Goal: Task Accomplishment & Management: Complete application form

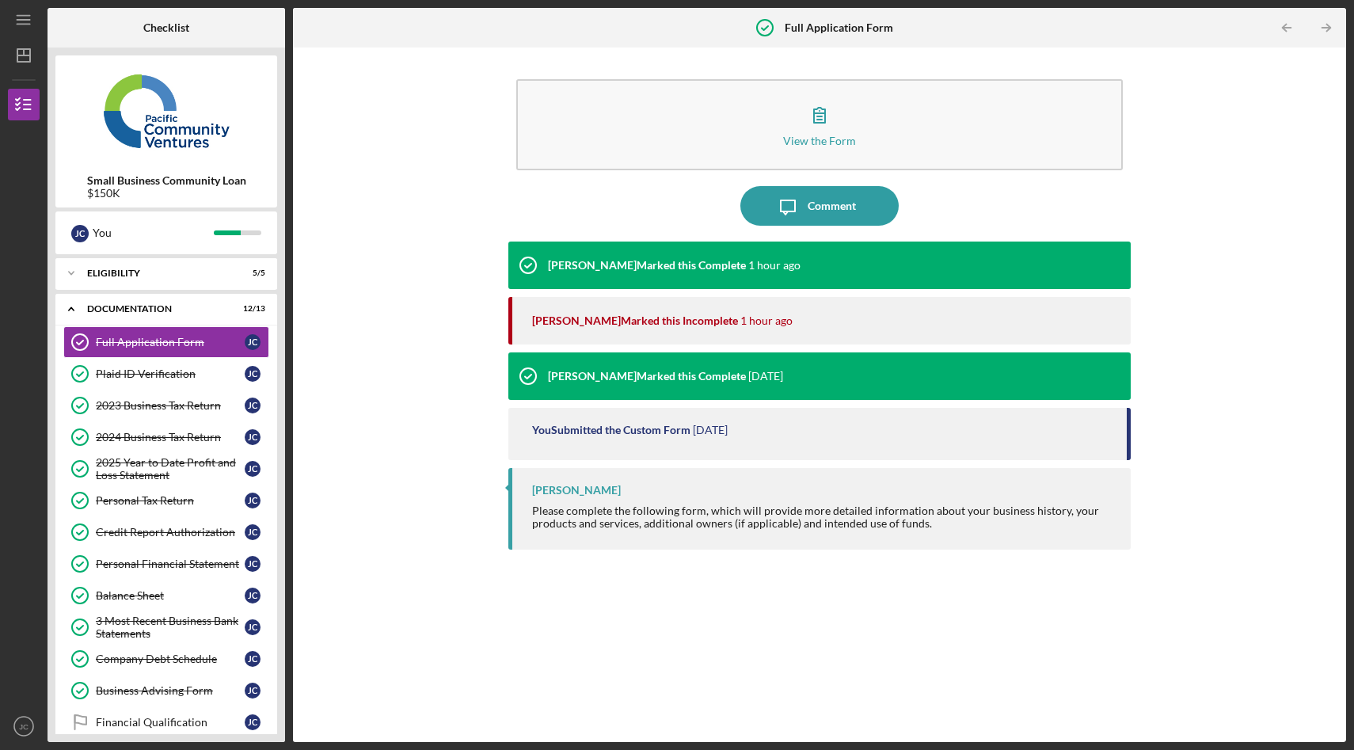
scroll to position [91, 0]
click at [1220, 85] on div "View the Form Form Icon/Message Comment [PERSON_NAME] Marked this Complete 2 ho…" at bounding box center [820, 394] width 1038 height 679
click at [394, 105] on div "View the Form Form Icon/Message Comment [PERSON_NAME] Marked this Complete 2 ho…" at bounding box center [820, 394] width 1038 height 679
click at [78, 298] on icon "Icon/Expander" at bounding box center [71, 309] width 32 height 32
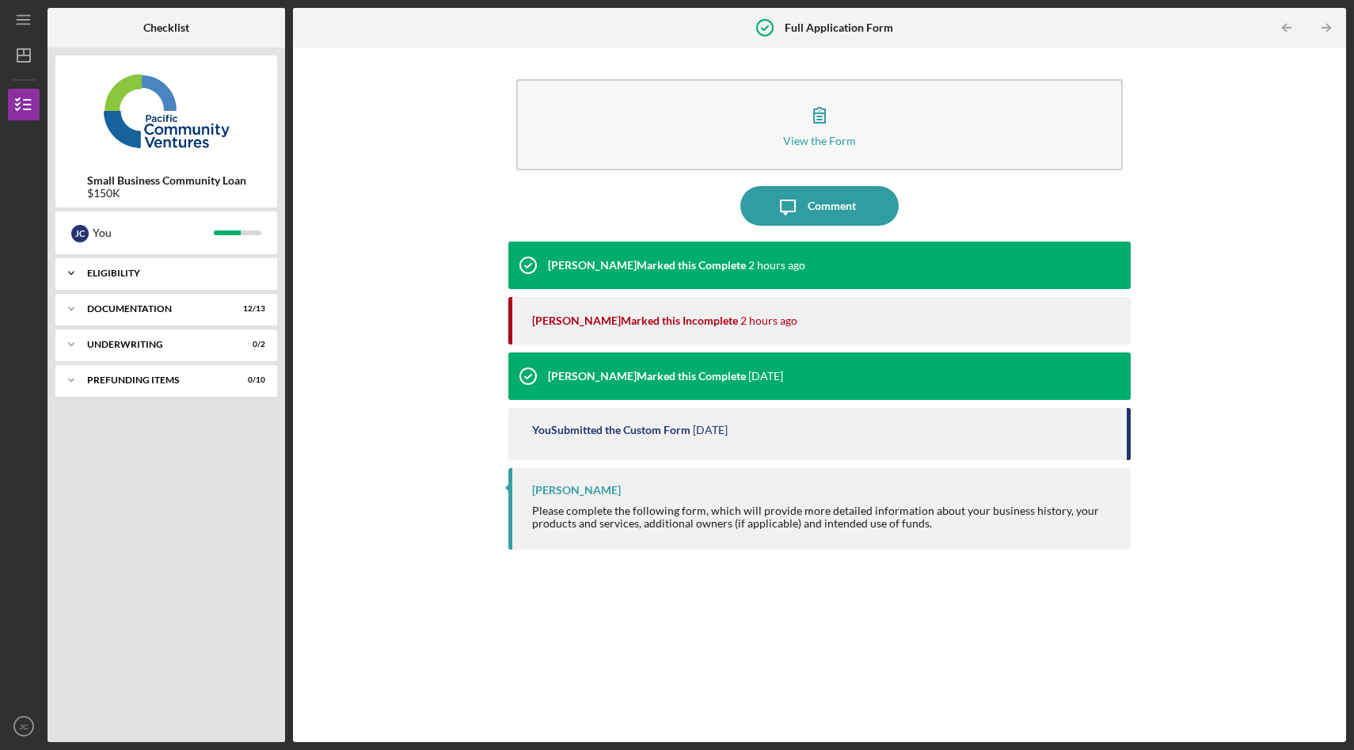
click at [81, 269] on icon "Icon/Expander" at bounding box center [71, 273] width 32 height 32
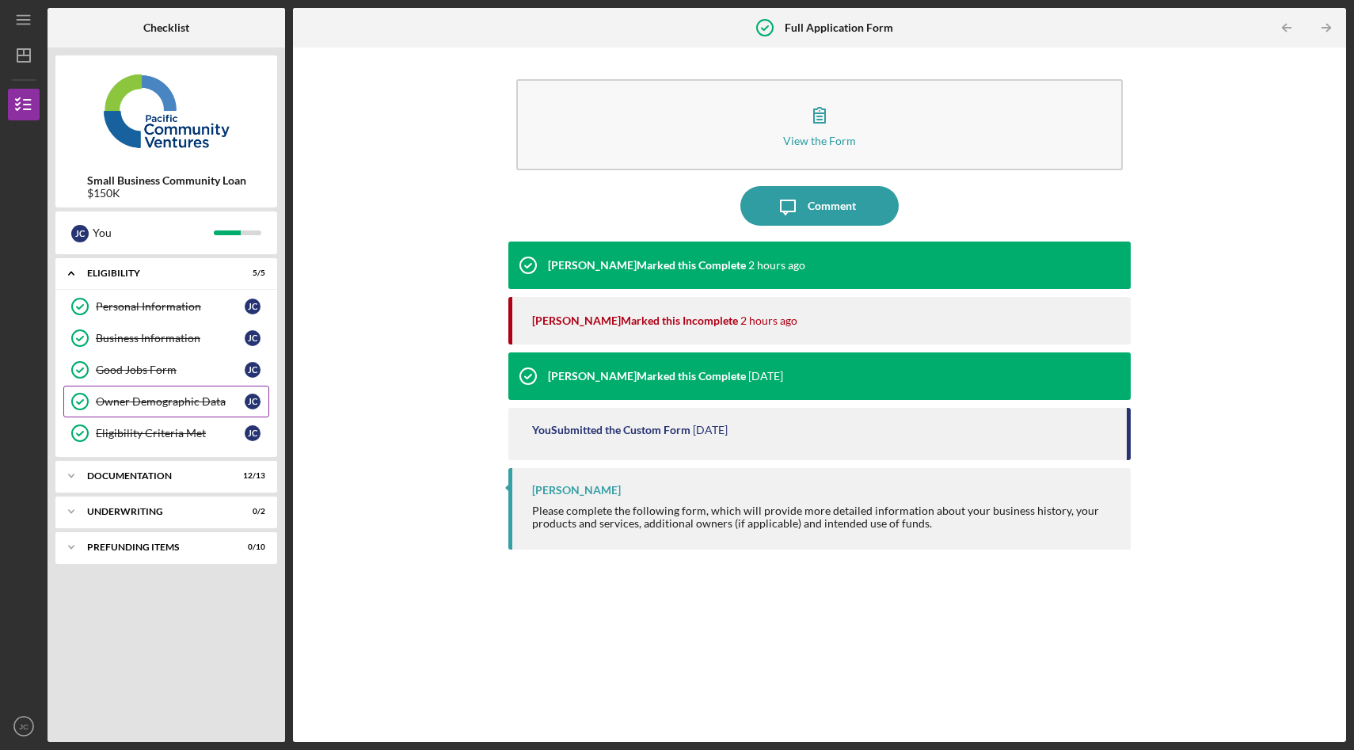
click at [179, 399] on div "Owner Demographic Data" at bounding box center [170, 401] width 149 height 13
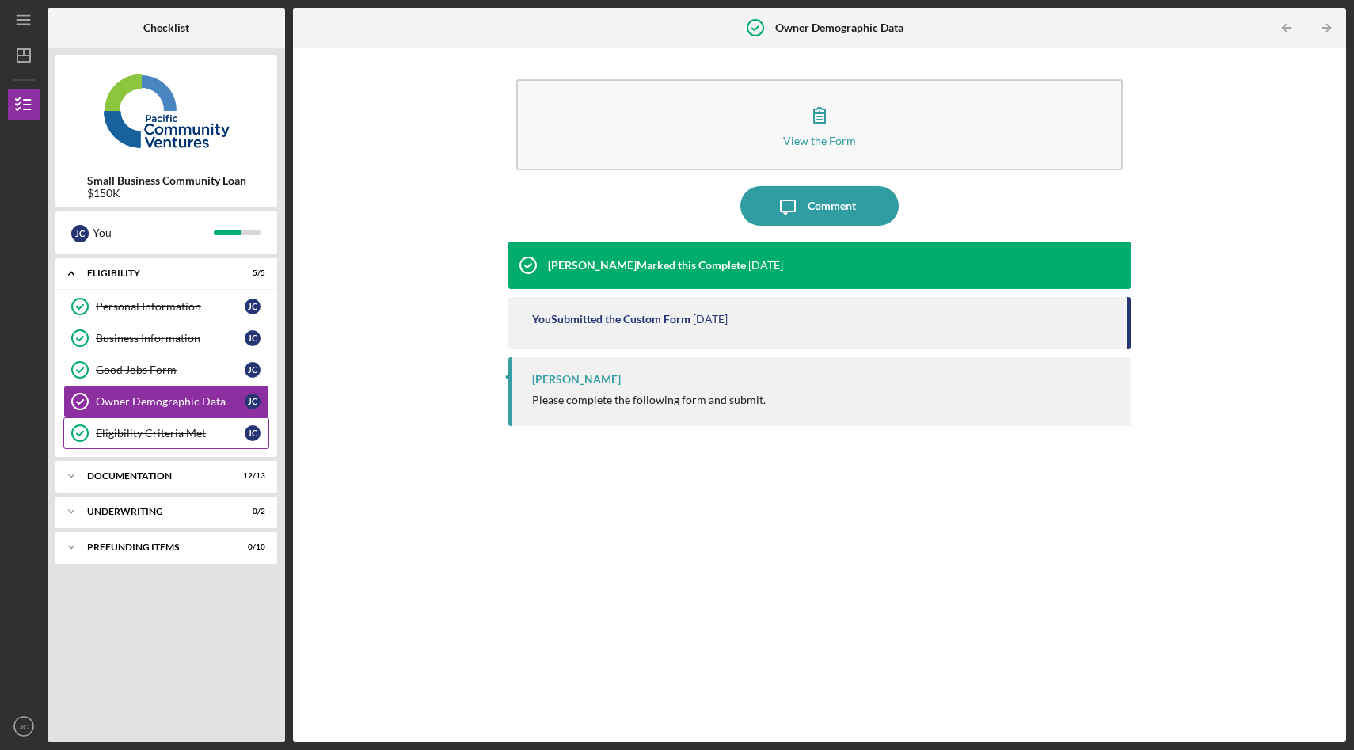
click at [190, 440] on link "Eligibility Criteria Met Eligibility Criteria Met [PERSON_NAME]" at bounding box center [166, 433] width 206 height 32
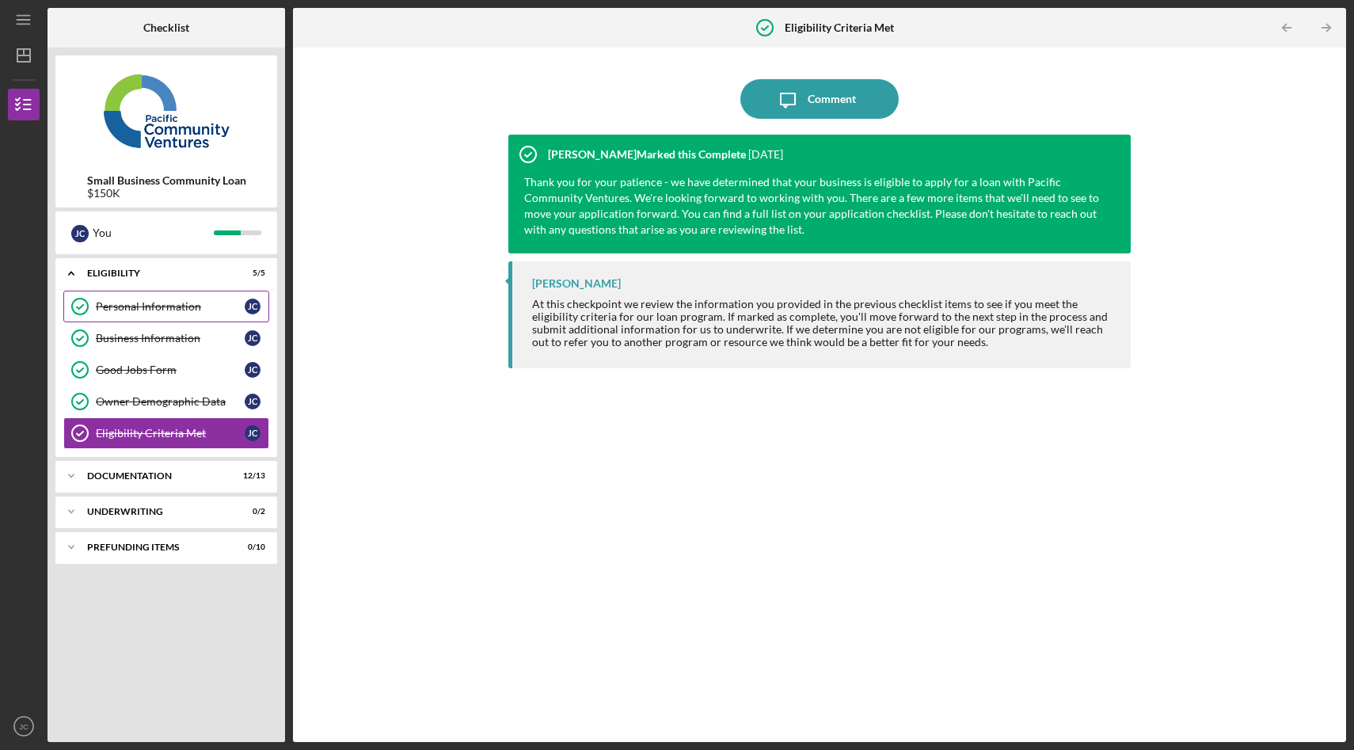
click at [177, 314] on link "Personal Information Personal Information [PERSON_NAME]" at bounding box center [166, 307] width 206 height 32
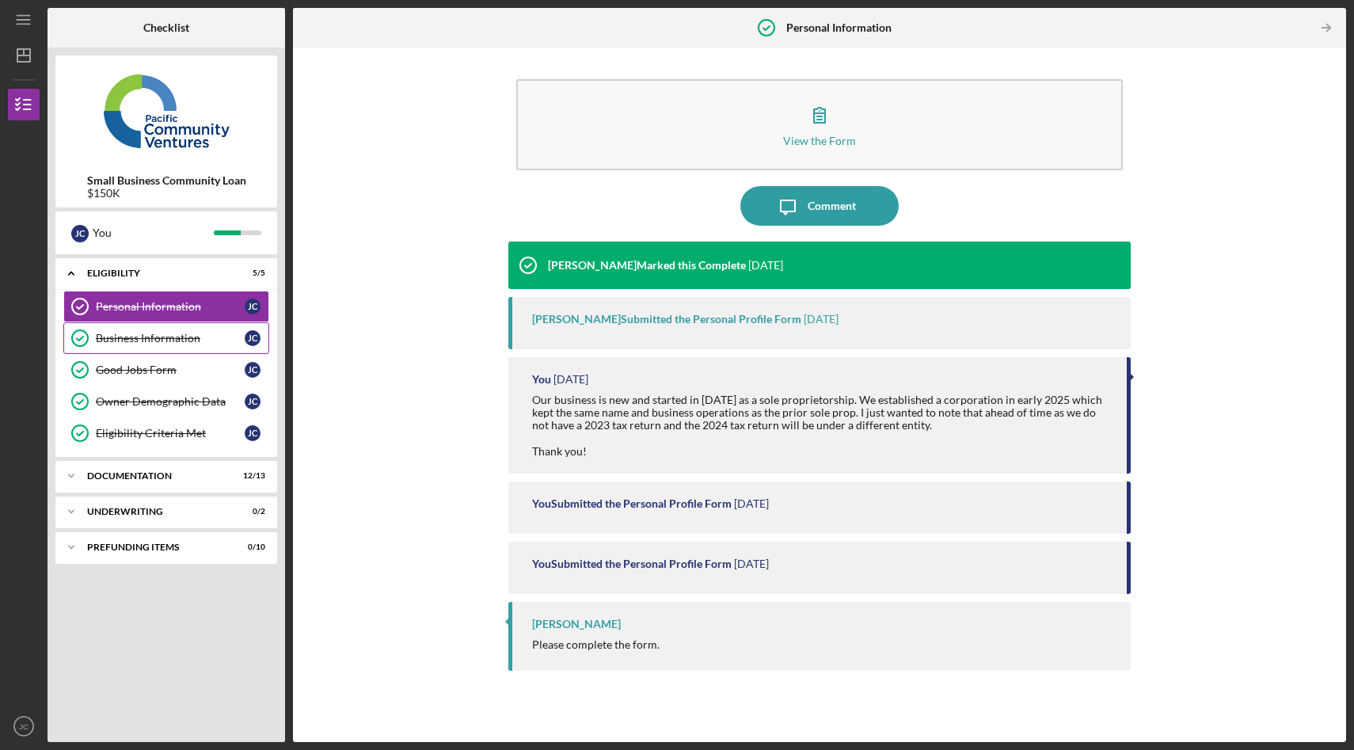
click at [118, 340] on div "Business Information" at bounding box center [170, 338] width 149 height 13
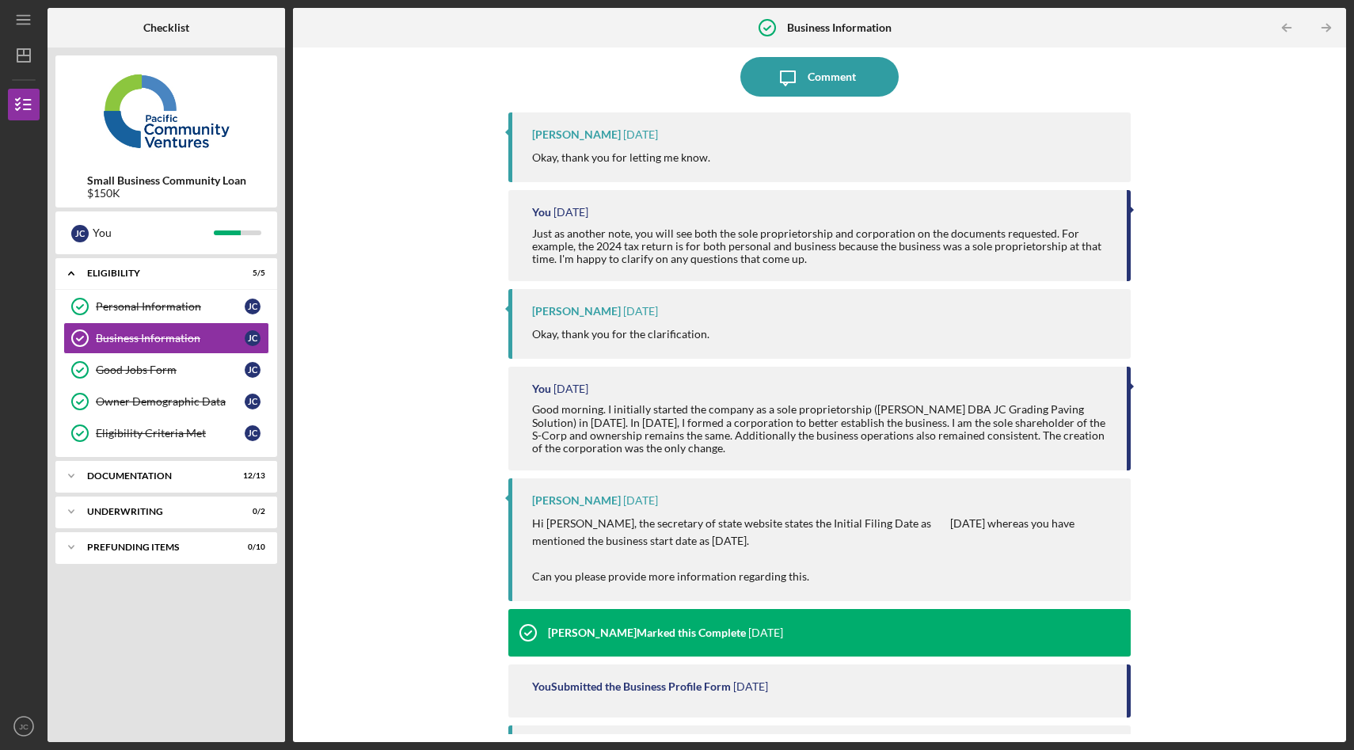
scroll to position [189, 0]
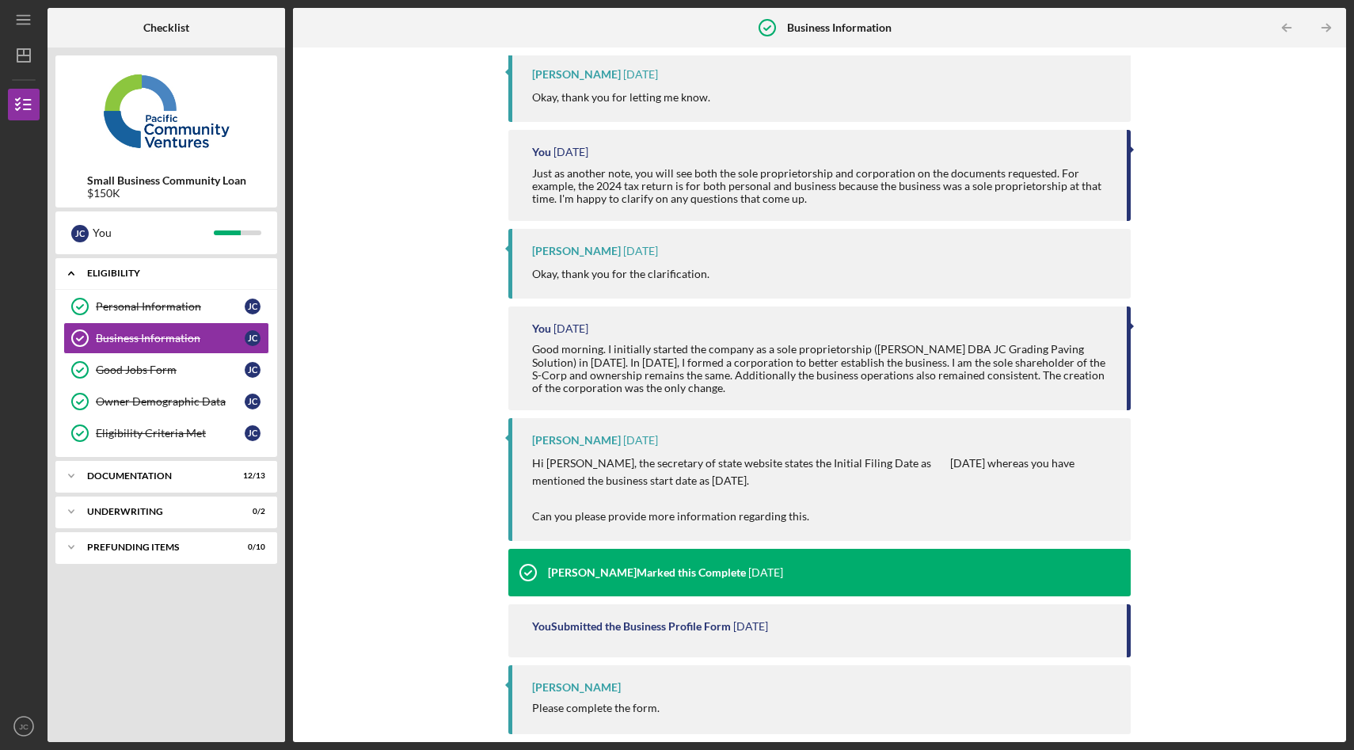
click at [70, 274] on icon "Icon/Expander" at bounding box center [71, 273] width 32 height 32
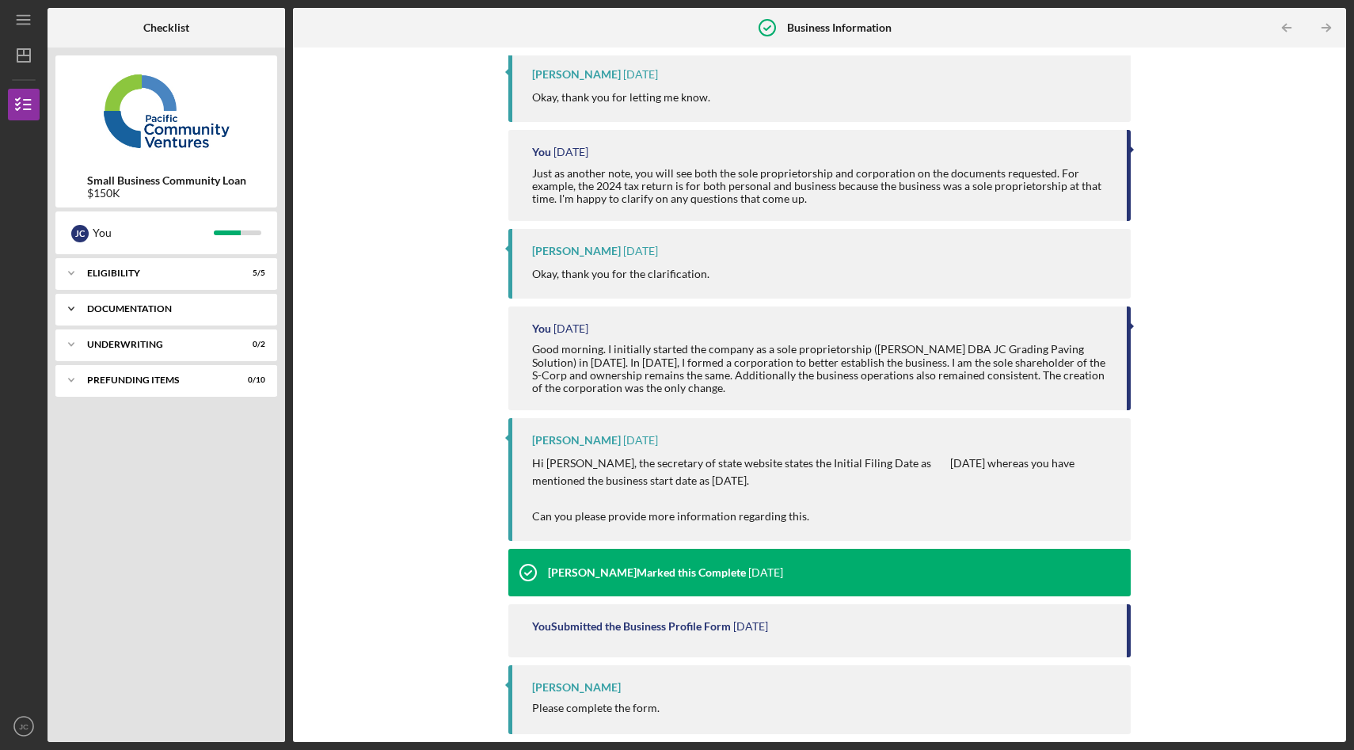
click at [97, 308] on div "Documentation" at bounding box center [172, 309] width 170 height 10
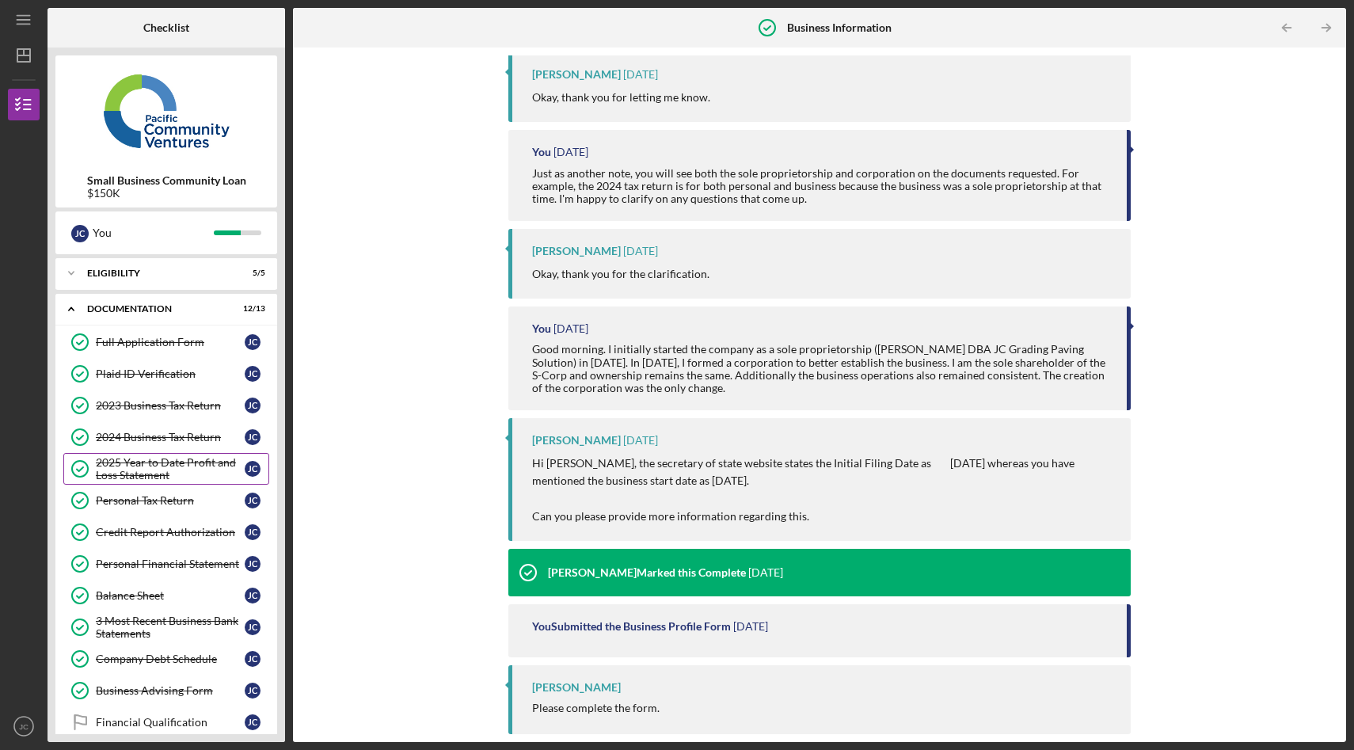
click at [201, 470] on div "2025 Year to Date Profit and Loss Statement" at bounding box center [170, 468] width 149 height 25
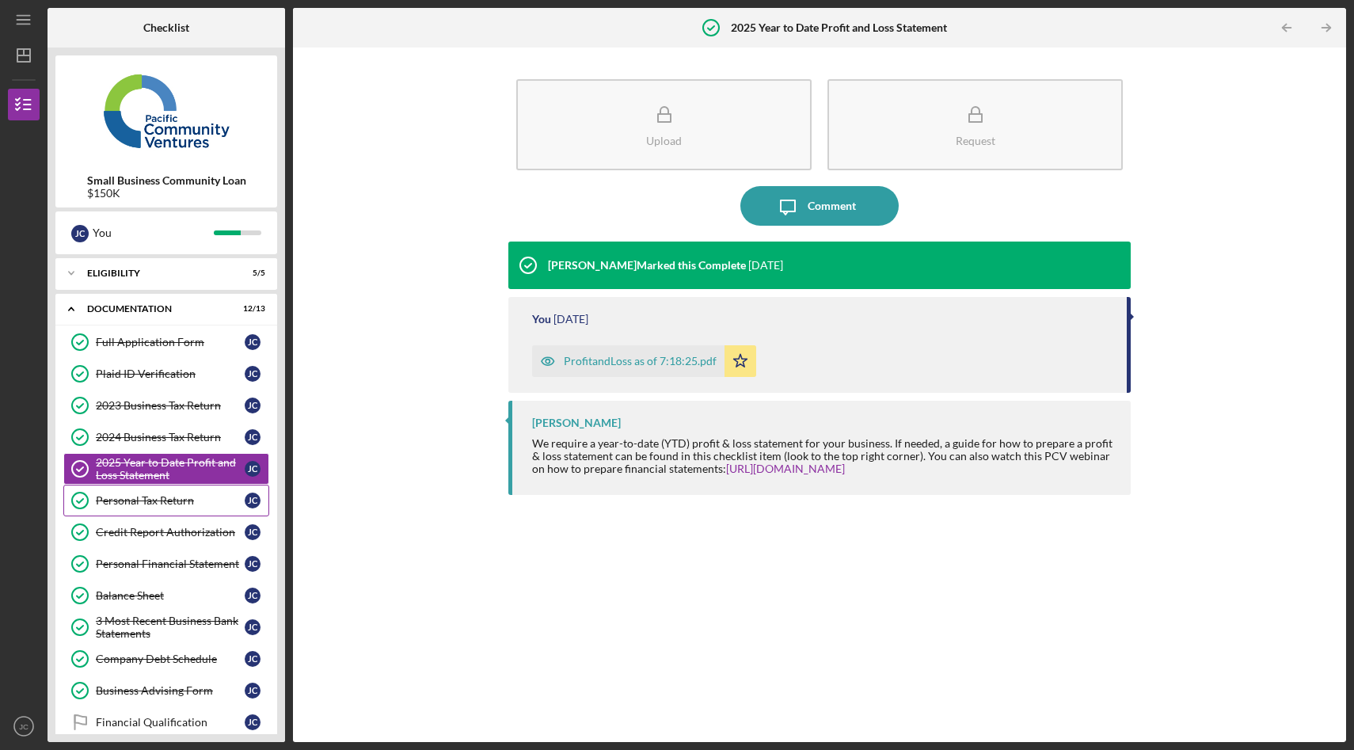
click at [176, 503] on div "Personal Tax Return" at bounding box center [170, 500] width 149 height 13
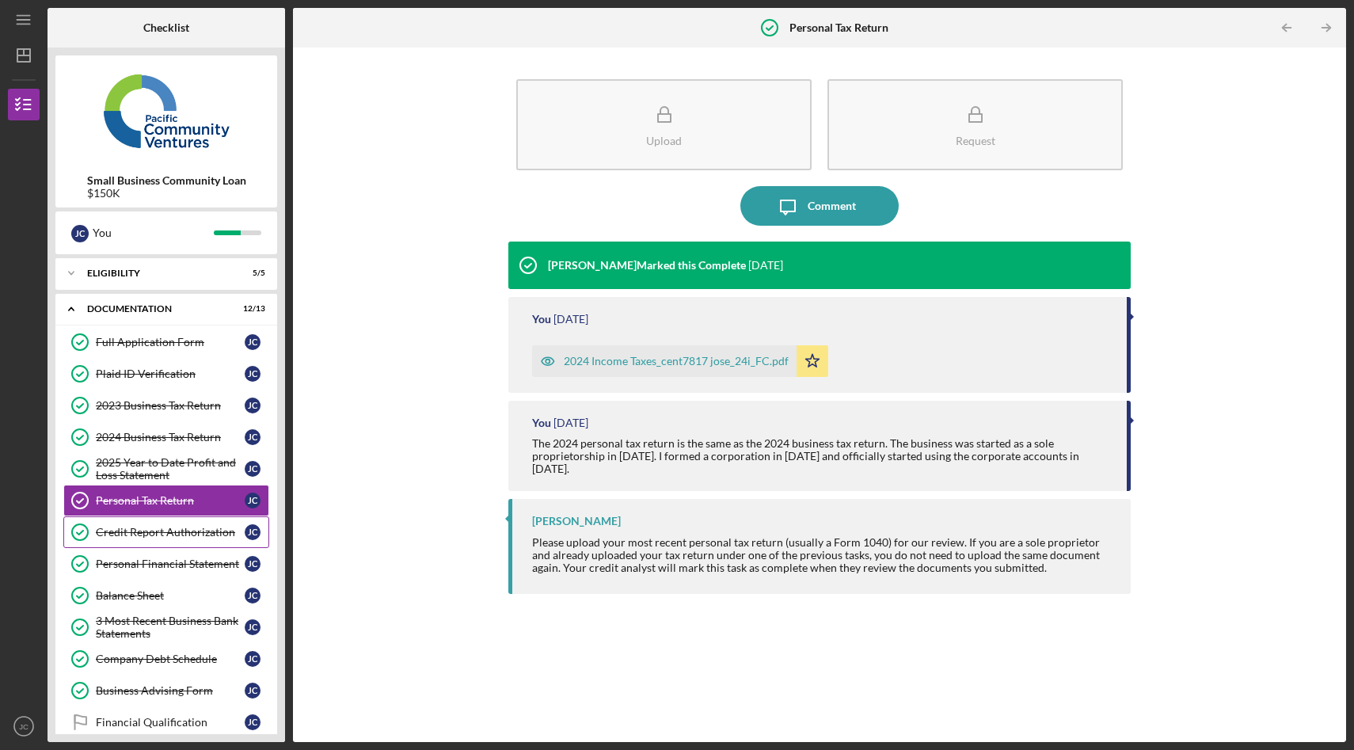
click at [186, 535] on div "Credit Report Authorization" at bounding box center [170, 532] width 149 height 13
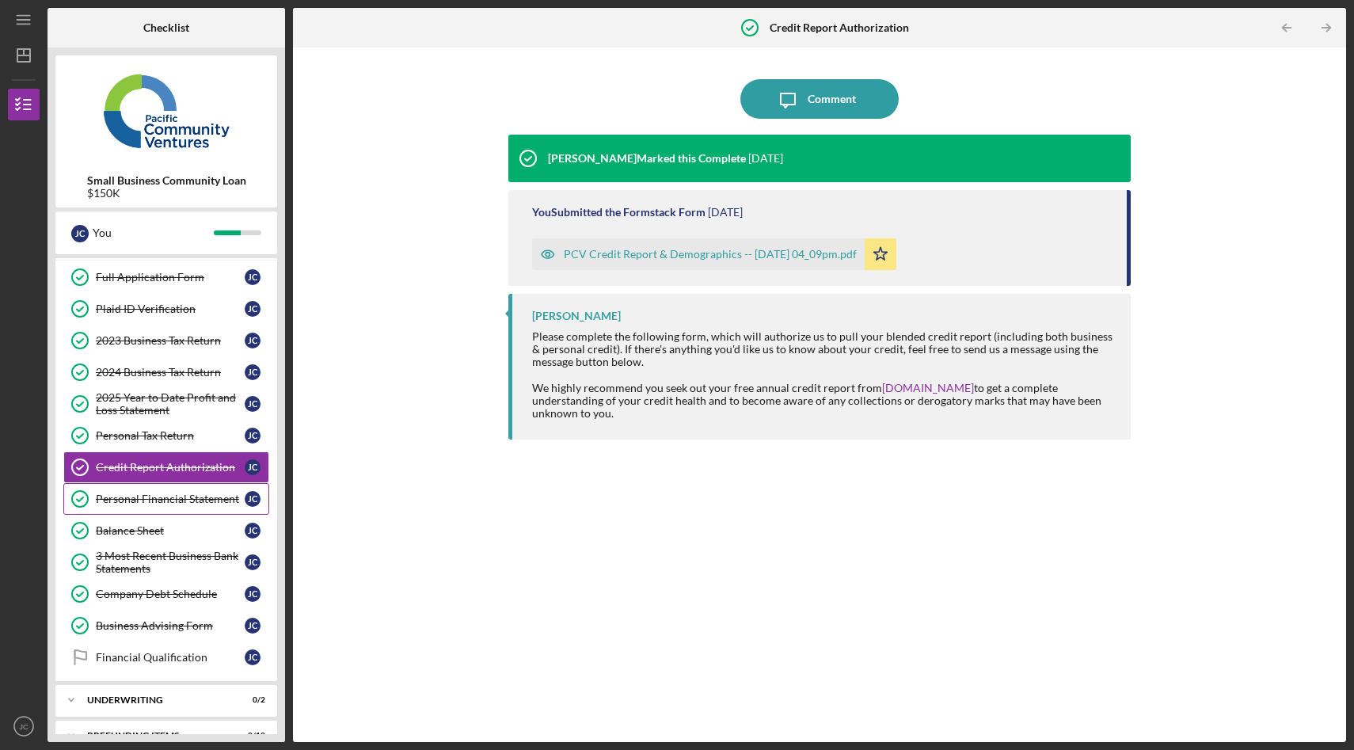
scroll to position [91, 0]
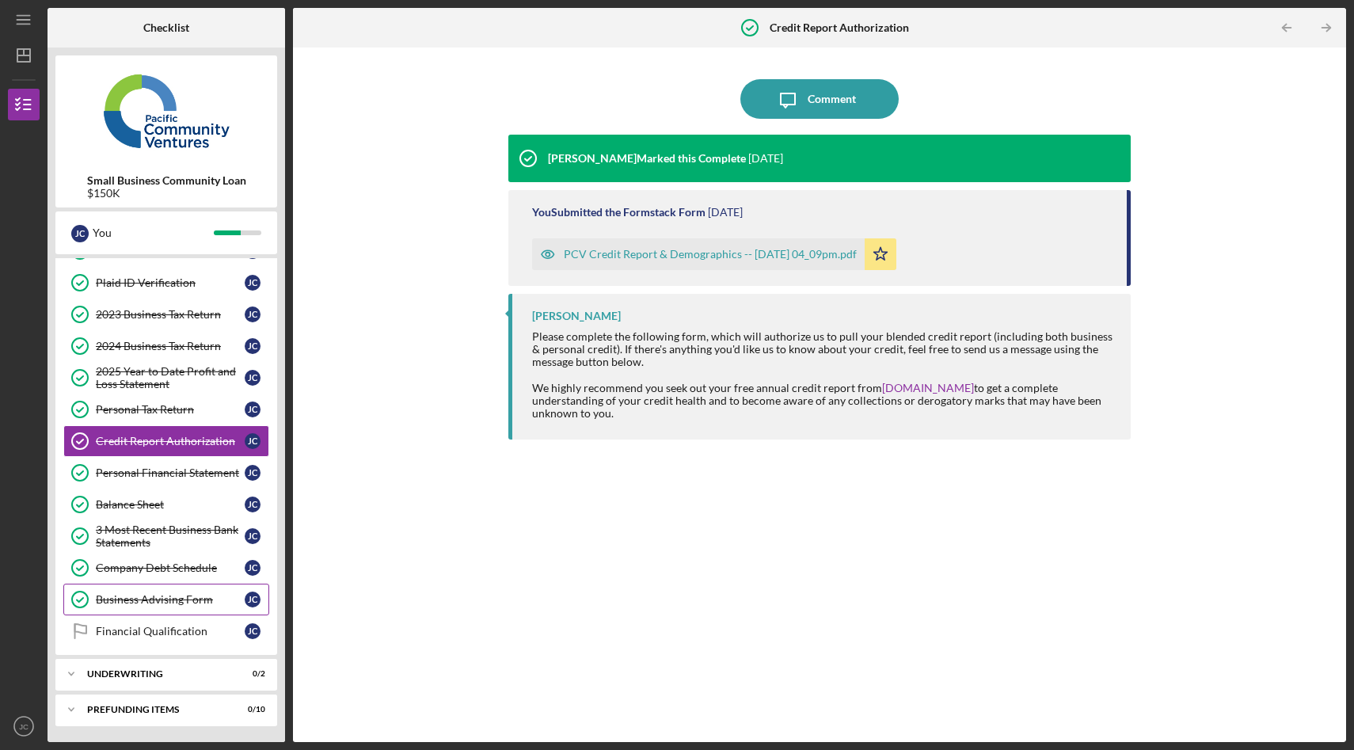
click at [213, 606] on link "Business Advising Form Business Advising Form [PERSON_NAME]" at bounding box center [166, 600] width 206 height 32
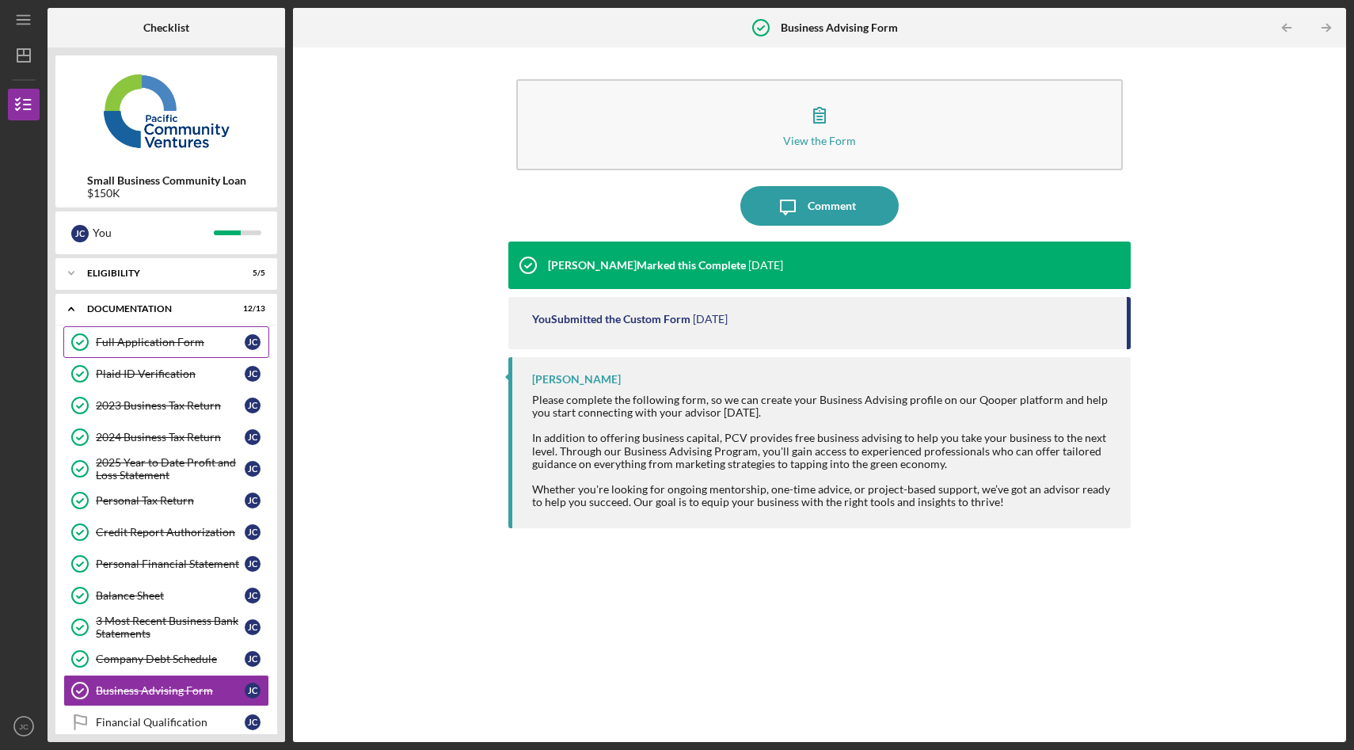
click at [189, 345] on div "Full Application Form" at bounding box center [170, 342] width 149 height 13
